Goal: Task Accomplishment & Management: Manage account settings

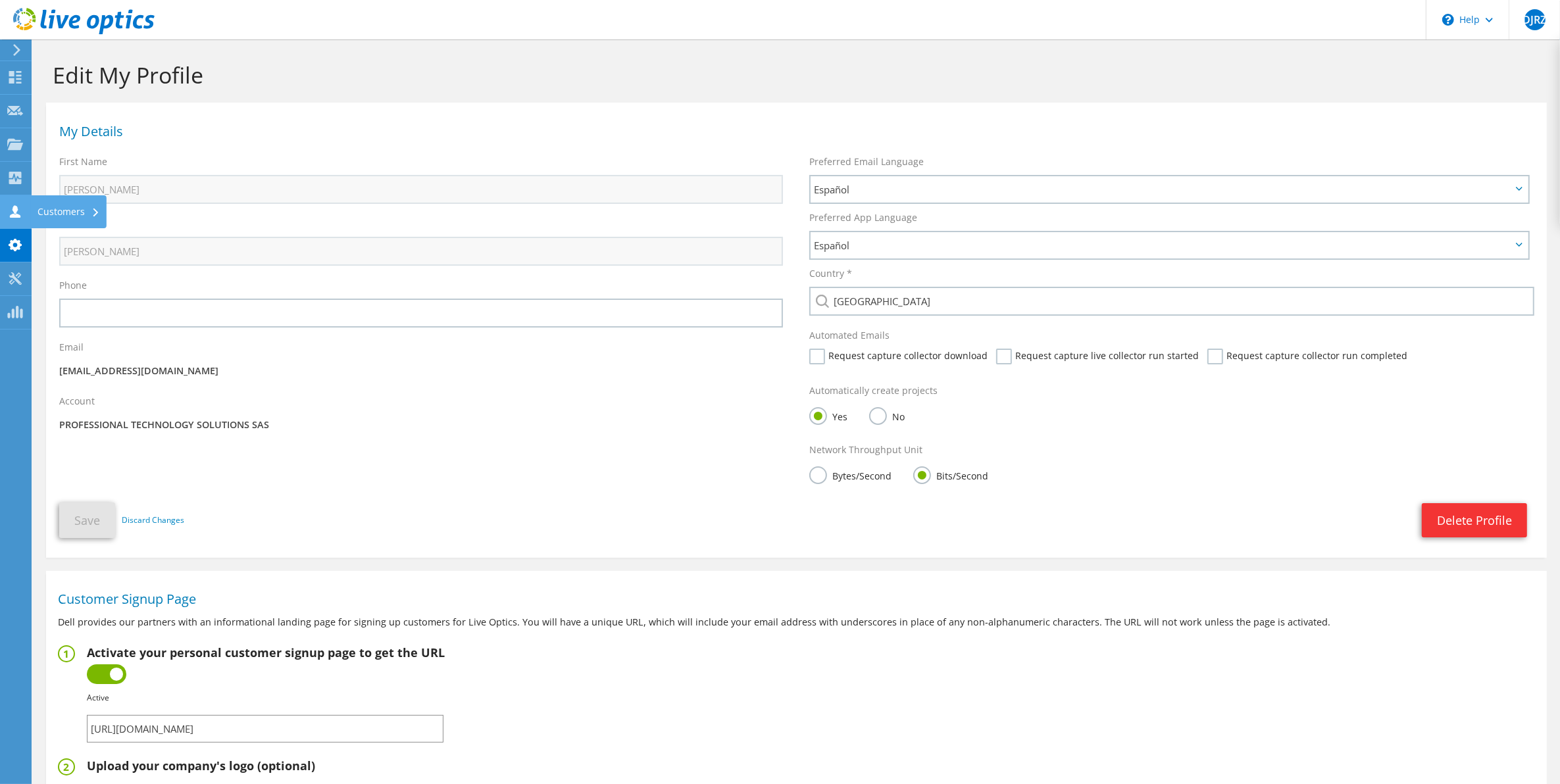
click at [8, 209] on icon at bounding box center [15, 211] width 16 height 13
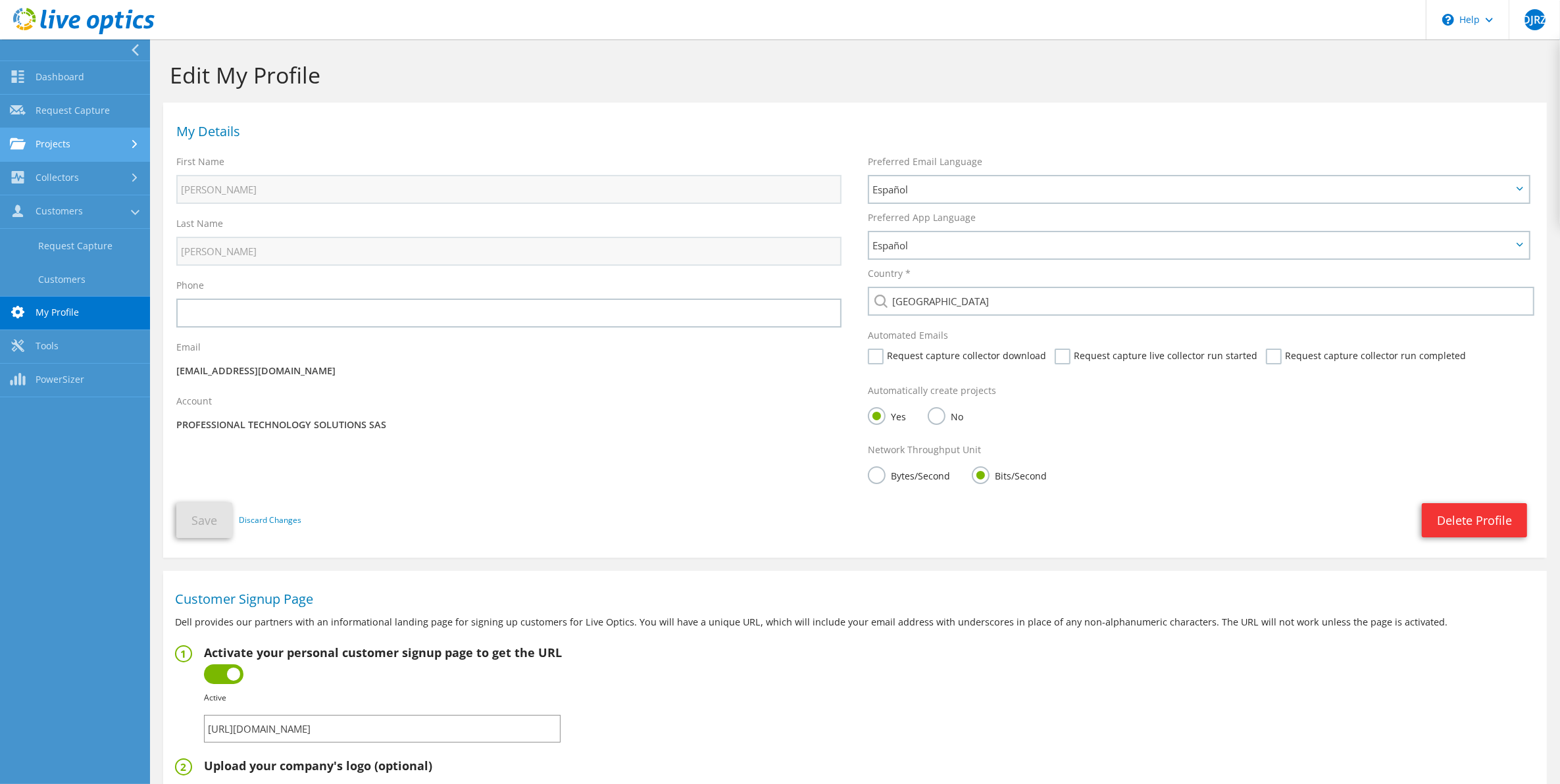
click at [87, 156] on link "Projects" at bounding box center [75, 145] width 150 height 33
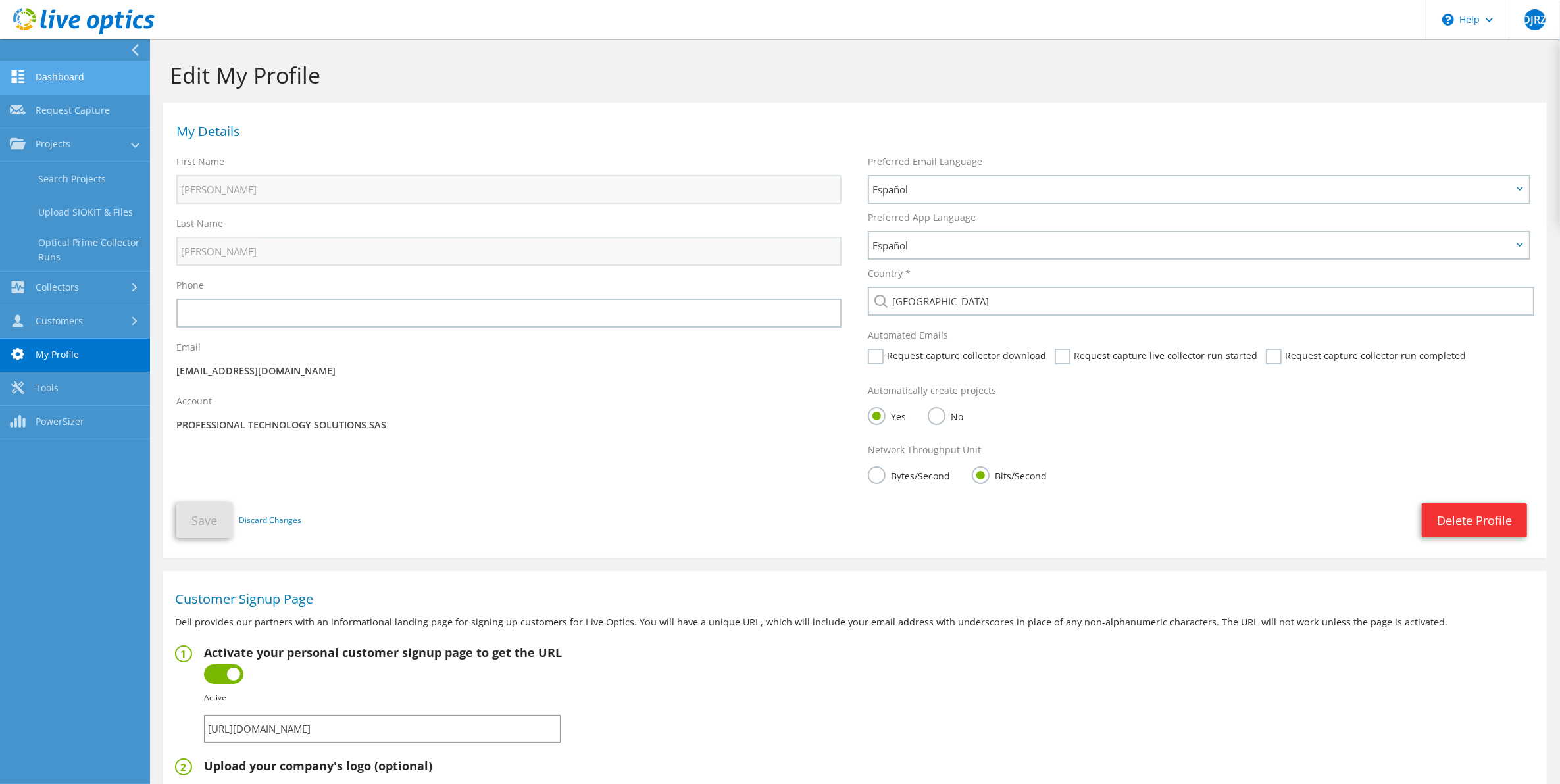
click at [81, 63] on link "Dashboard" at bounding box center [75, 77] width 150 height 33
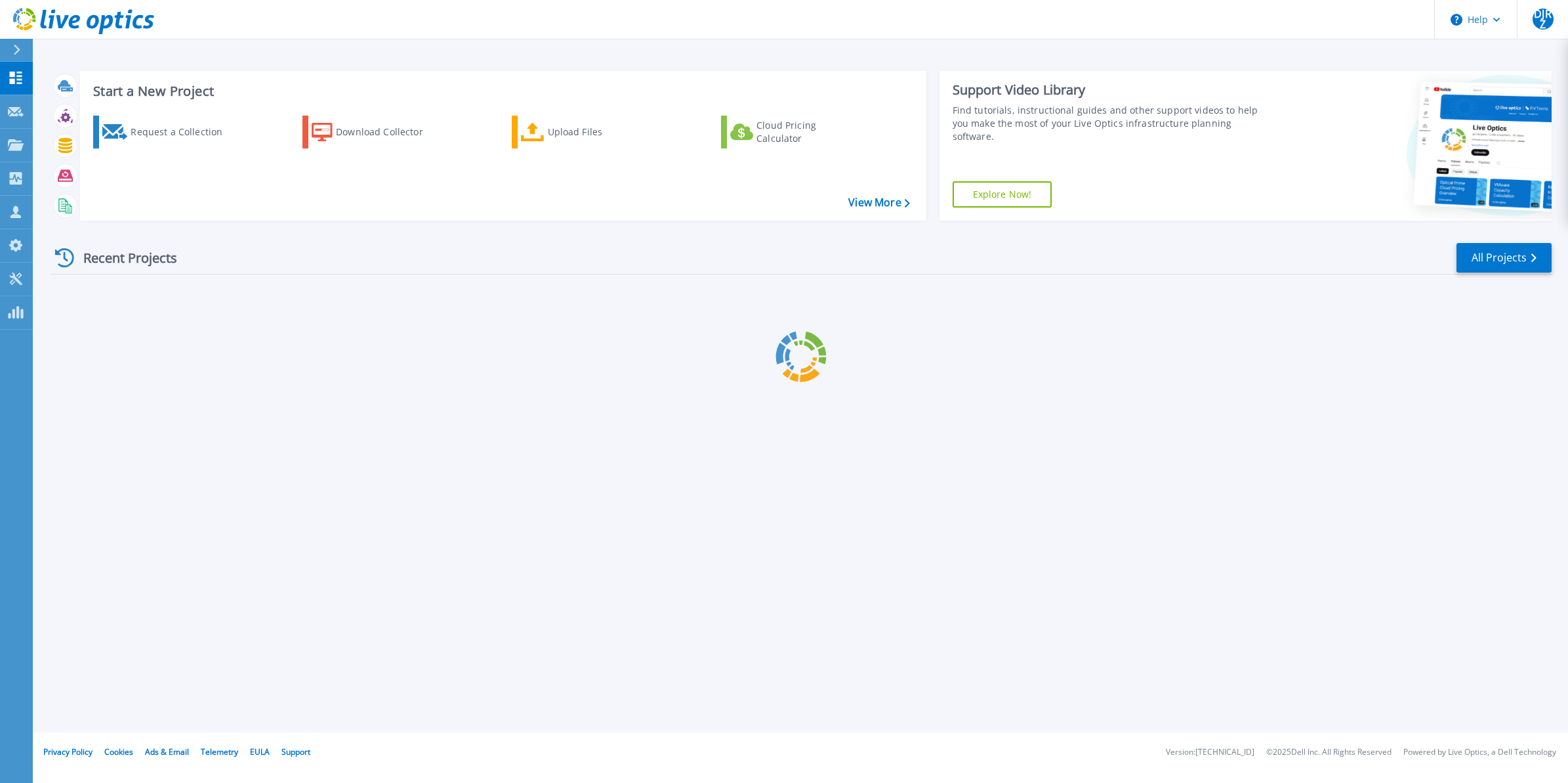
click at [51, 275] on div at bounding box center [801, 356] width 1502 height 164
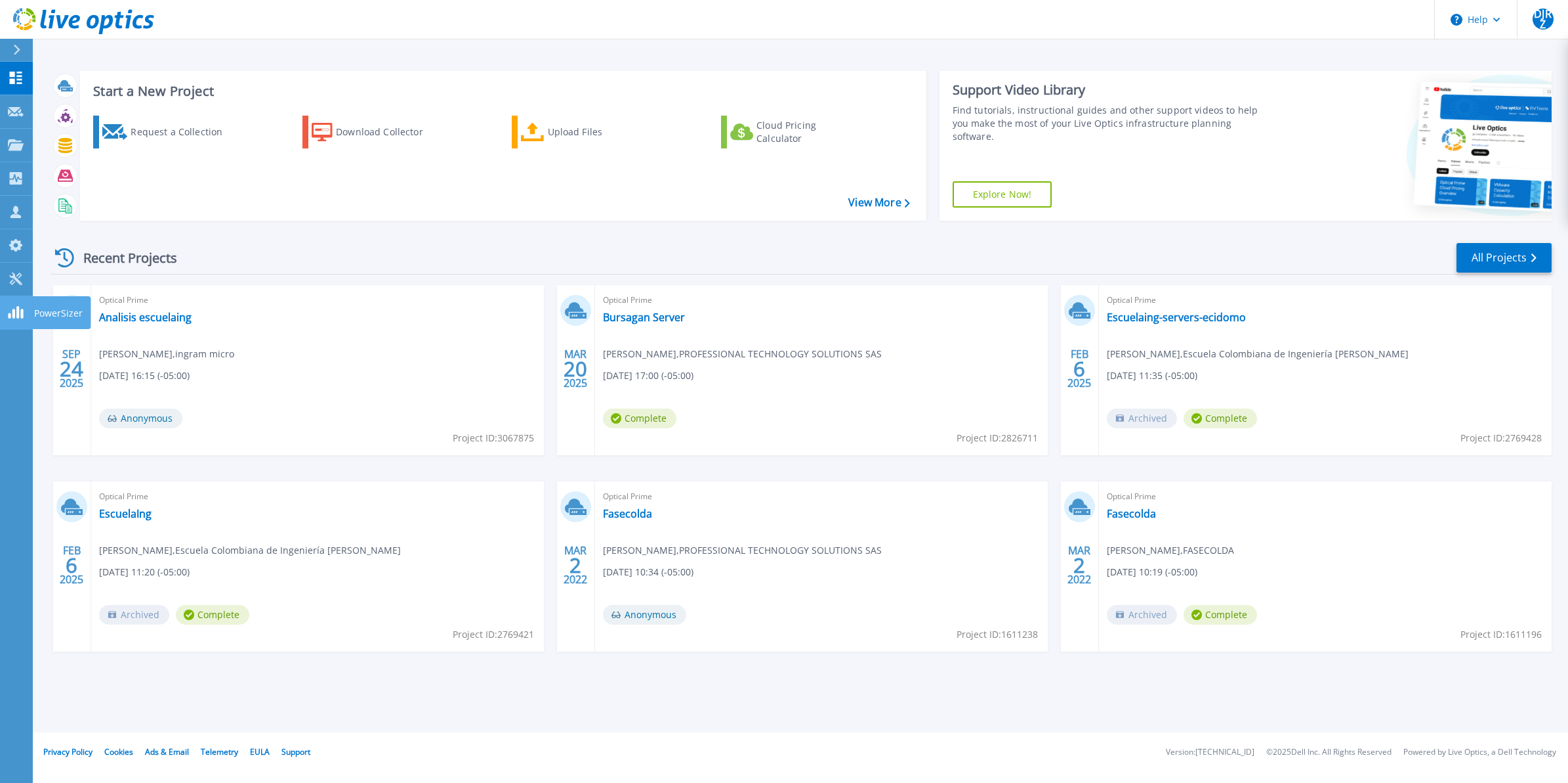
click at [11, 306] on icon at bounding box center [16, 312] width 16 height 13
click at [1537, 20] on span "DJRZ" at bounding box center [1543, 19] width 21 height 21
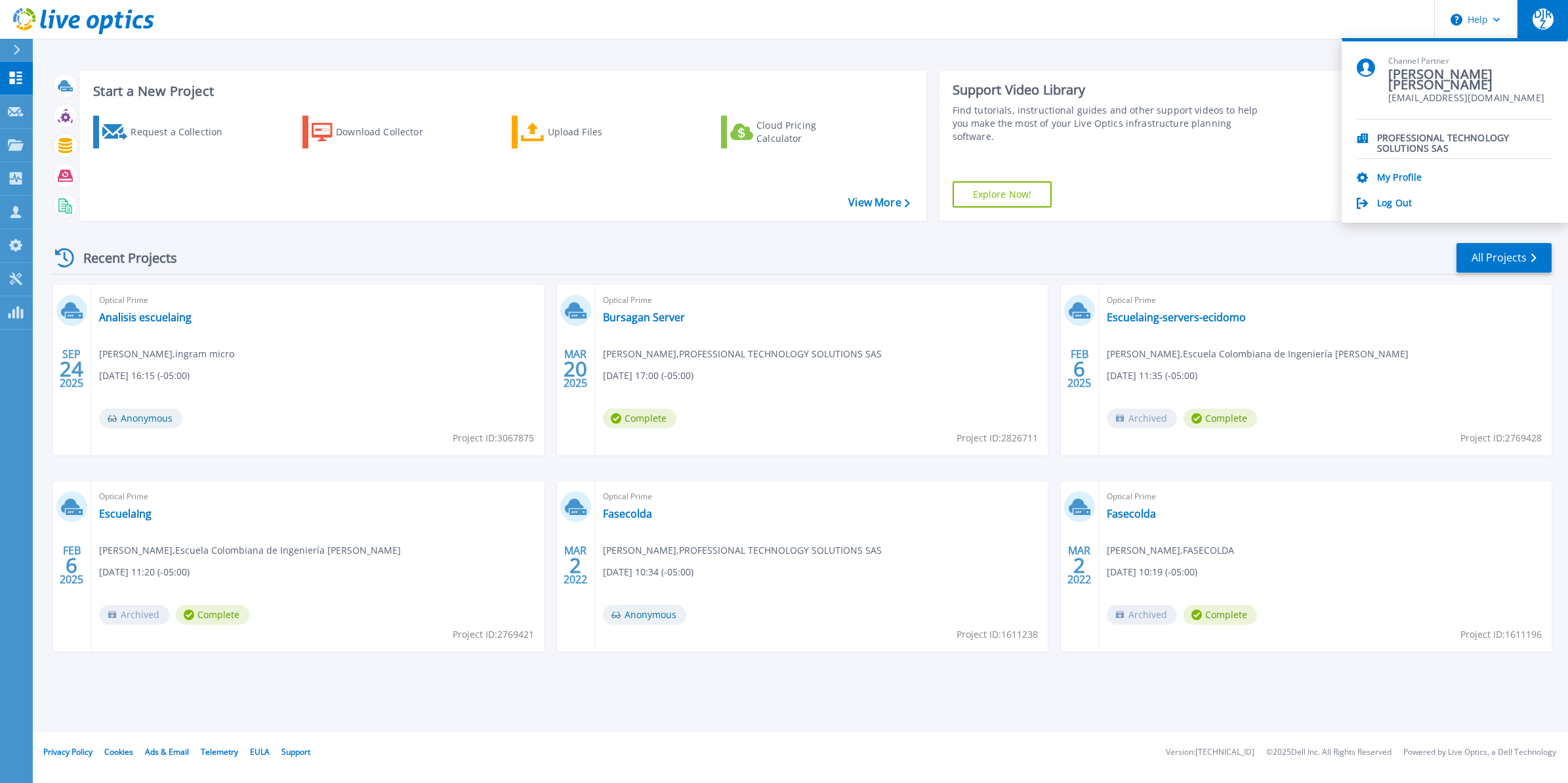
click at [1412, 140] on p "PROFESSIONAL TECHNOLOGY SOLUTIONS SAS" at bounding box center [1466, 139] width 176 height 13
drag, startPoint x: 1412, startPoint y: 140, endPoint x: 1390, endPoint y: 209, distance: 72.4
click at [1390, 209] on link "Log Out" at bounding box center [1395, 204] width 35 height 13
